Goal: Task Accomplishment & Management: Manage account settings

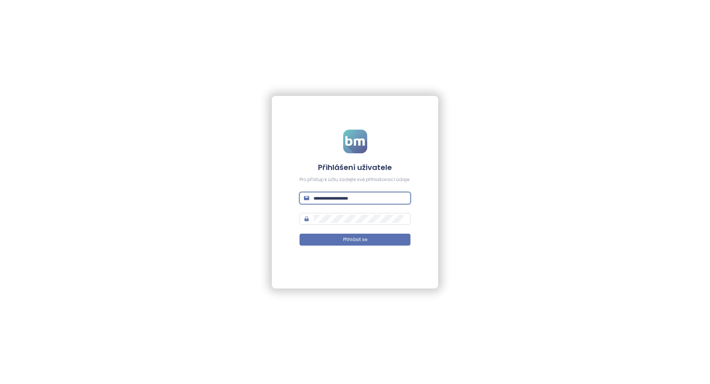
click at [361, 198] on input "text" at bounding box center [360, 198] width 92 height 8
paste input "**********"
type input "**********"
click at [341, 243] on button "Přihlásit se" at bounding box center [355, 239] width 111 height 12
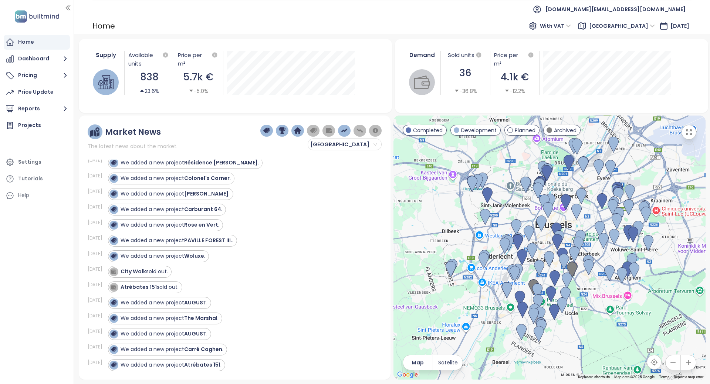
scroll to position [898, 0]
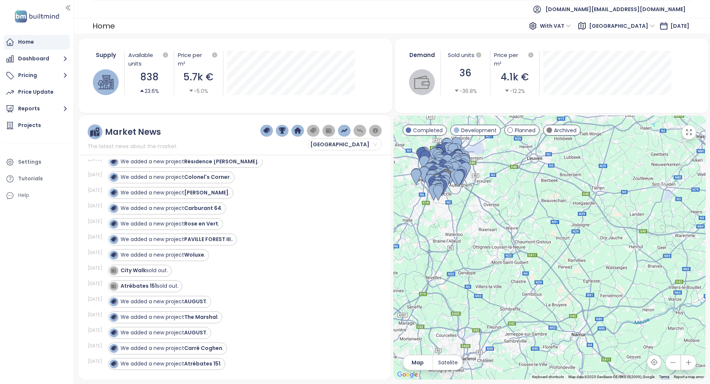
click at [36, 46] on div "Home" at bounding box center [37, 42] width 66 height 15
click at [37, 61] on button "Dashboard" at bounding box center [37, 58] width 66 height 15
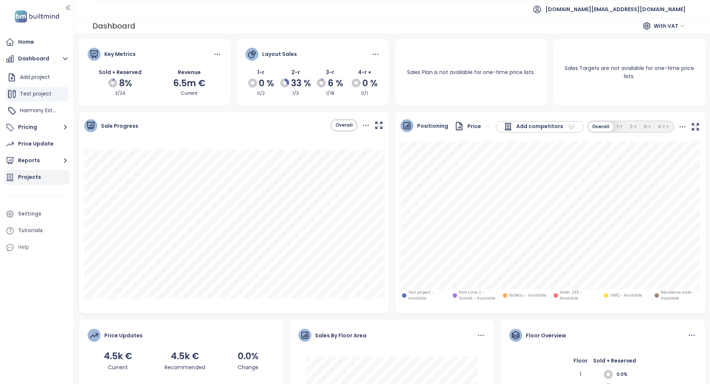
click at [48, 175] on div "Projects" at bounding box center [37, 177] width 66 height 15
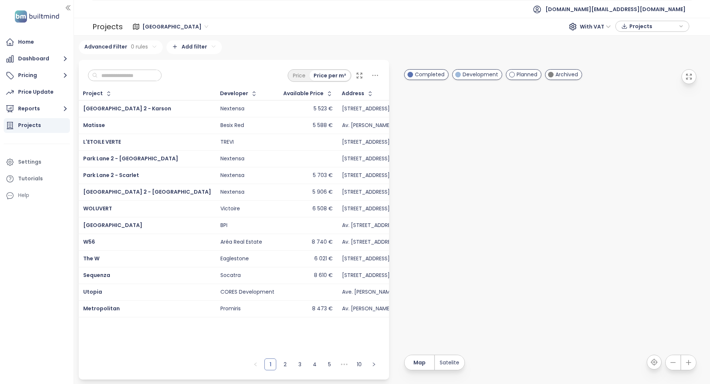
click at [146, 36] on div "Brussels 131 project Area [GEOGRAPHIC_DATA] 186 project Area [GEOGRAPHIC_DATA] …" at bounding box center [392, 210] width 636 height 348
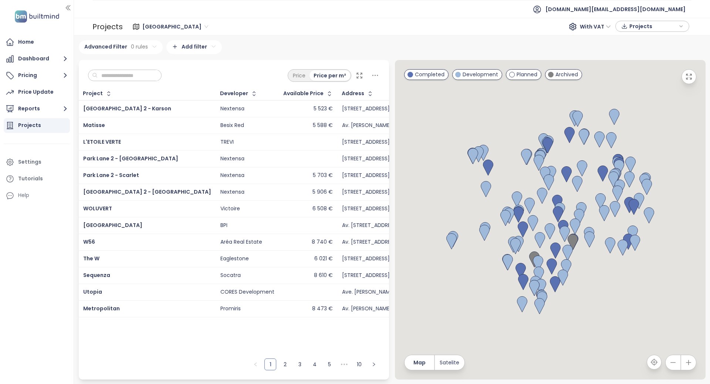
click at [149, 30] on span "[GEOGRAPHIC_DATA]" at bounding box center [175, 26] width 66 height 11
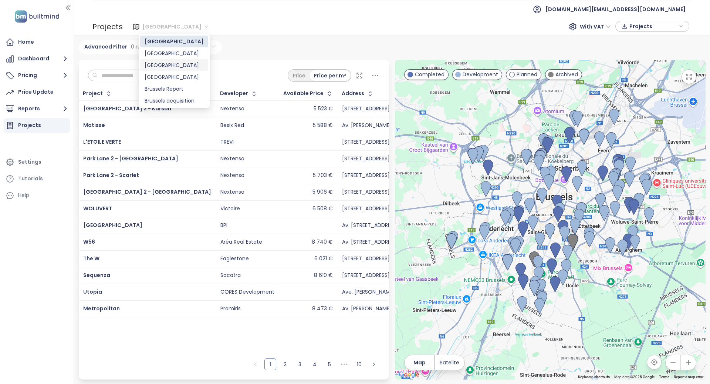
click at [167, 63] on div "[GEOGRAPHIC_DATA]" at bounding box center [174, 65] width 59 height 8
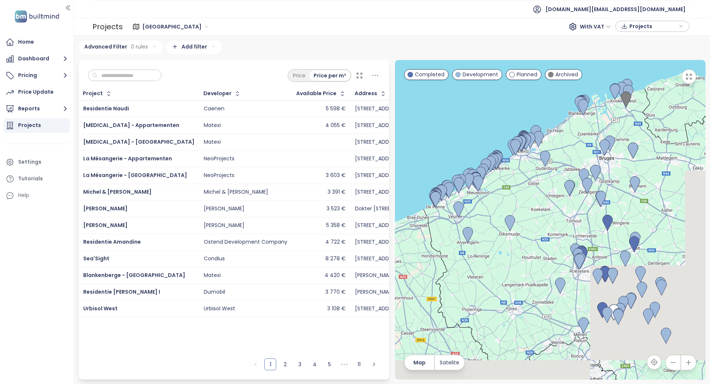
click at [128, 71] on input "text" at bounding box center [128, 75] width 60 height 11
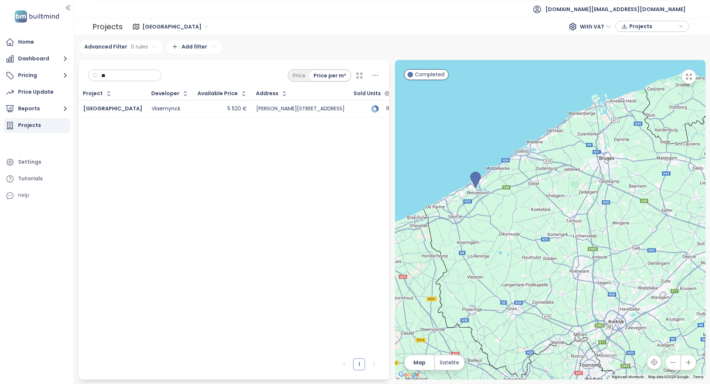
type input "*"
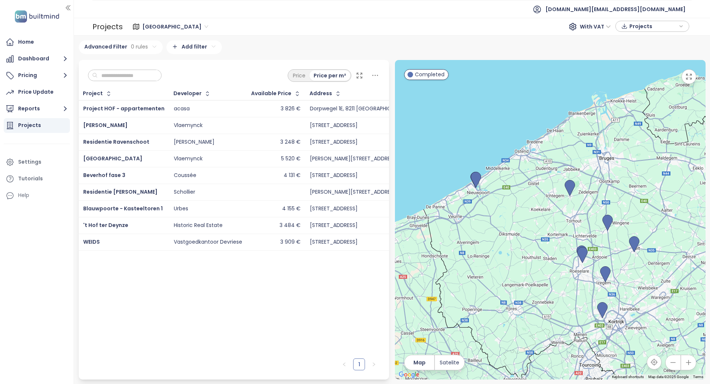
click at [189, 280] on div "Project Developer Available Price Address Sold Units Construction Start Sale St…" at bounding box center [234, 220] width 311 height 267
click at [640, 12] on span "[DOMAIN_NAME][EMAIL_ADDRESS][DOMAIN_NAME]" at bounding box center [616, 9] width 140 height 18
click at [646, 24] on li "Log out" at bounding box center [640, 29] width 88 height 15
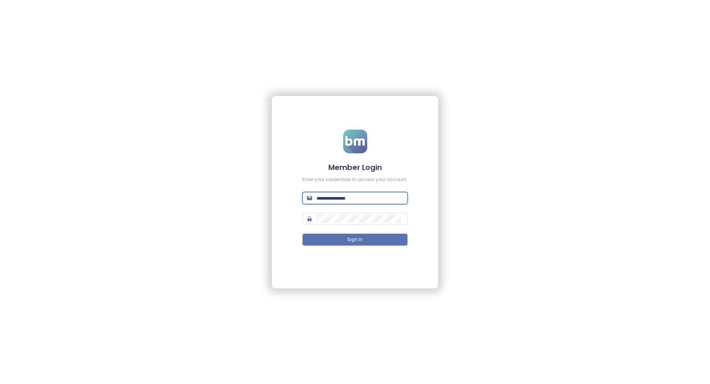
click at [346, 194] on input "text" at bounding box center [360, 198] width 87 height 8
type input "**********"
click at [336, 233] on form "**********" at bounding box center [355, 191] width 105 height 125
click at [341, 237] on button "Sign In" at bounding box center [355, 239] width 105 height 12
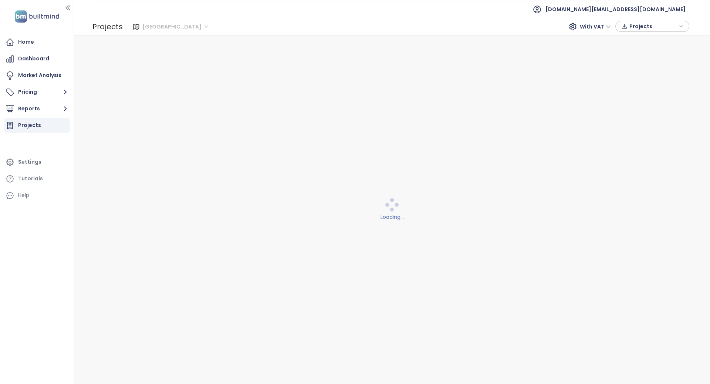
click at [148, 24] on span "[GEOGRAPHIC_DATA]" at bounding box center [175, 26] width 66 height 11
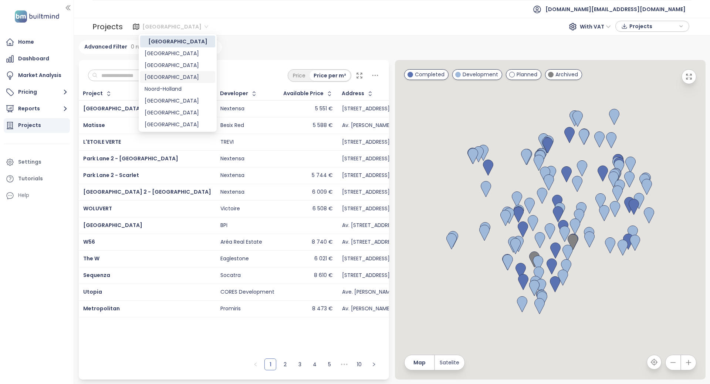
click at [181, 77] on div "[GEOGRAPHIC_DATA]" at bounding box center [178, 77] width 66 height 8
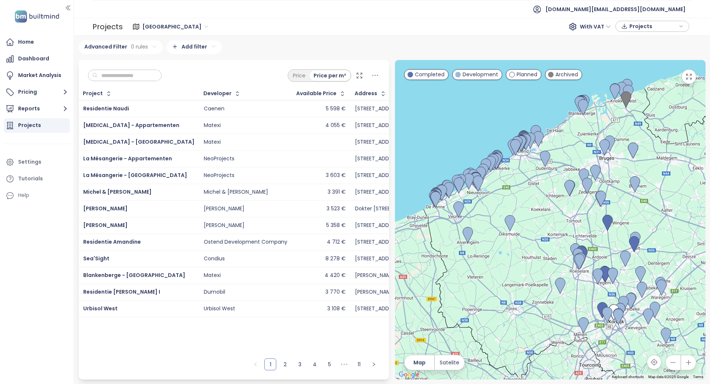
click at [119, 70] on input "text" at bounding box center [128, 75] width 60 height 11
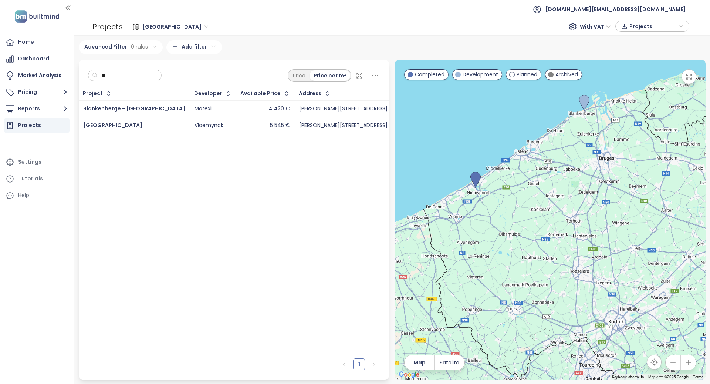
type input "*"
